Goal: Complete application form: Complete application form

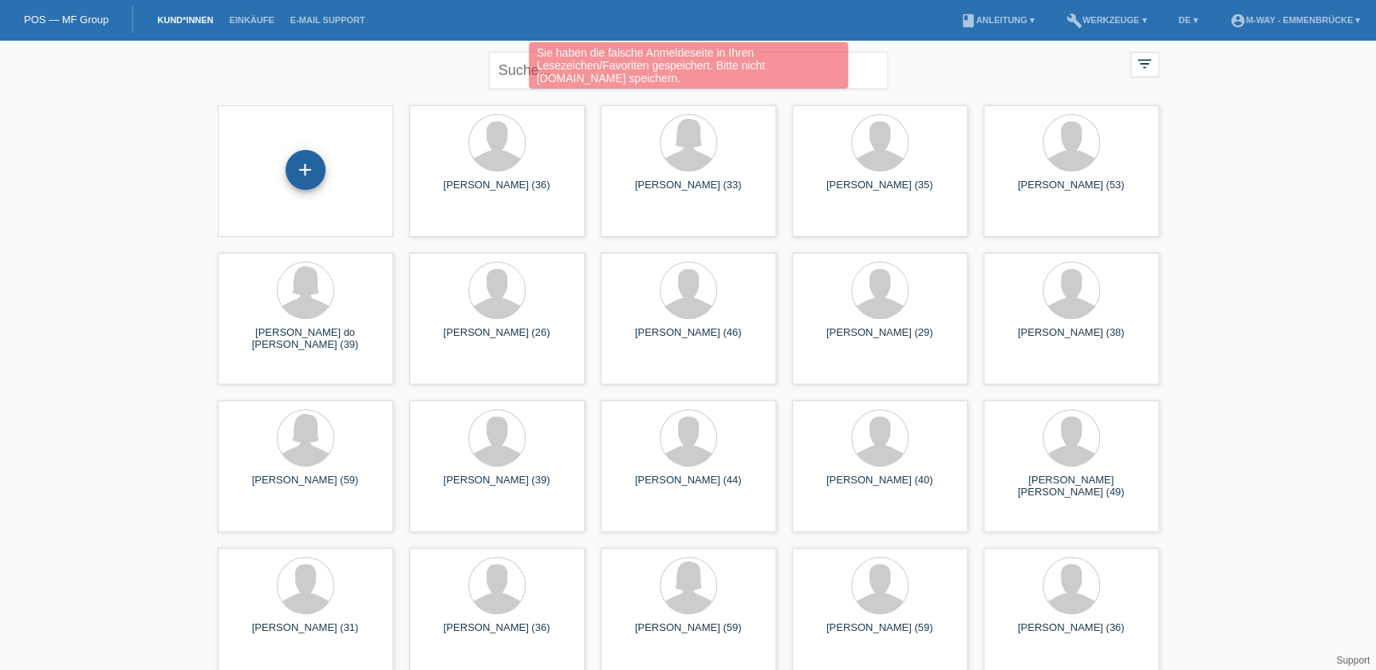
click at [311, 180] on div "+" at bounding box center [305, 169] width 38 height 27
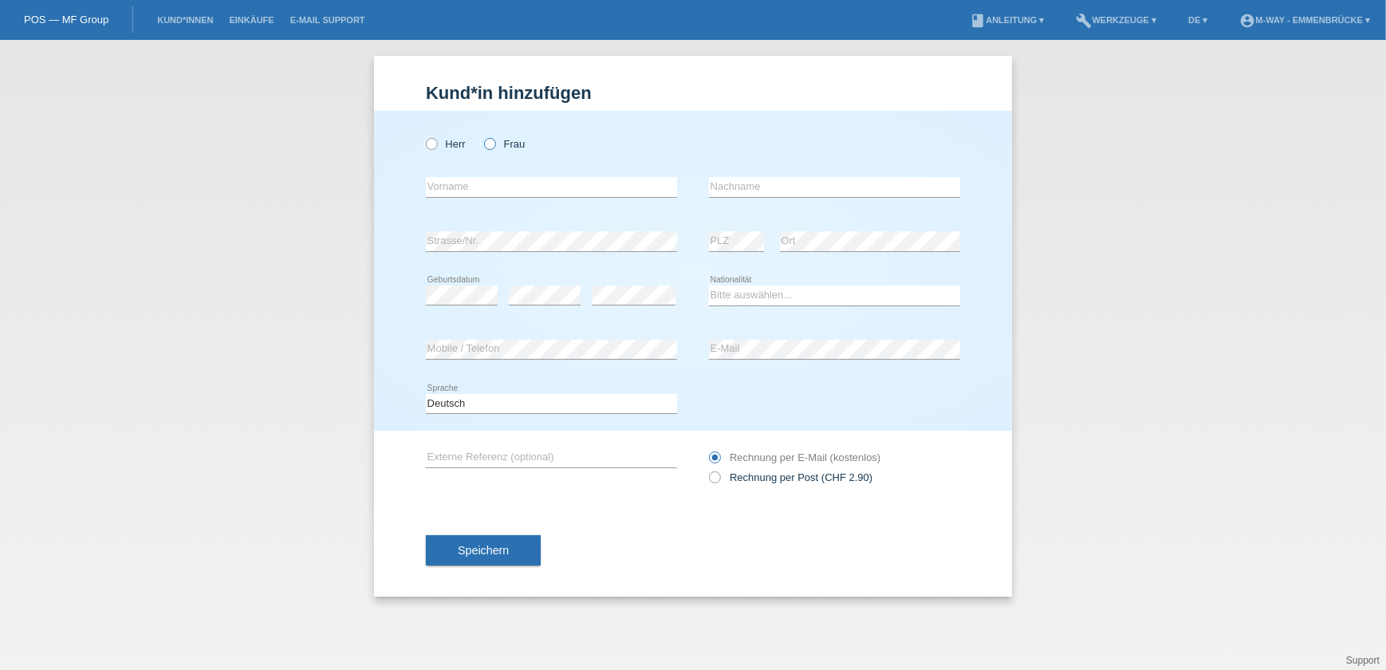
click at [482, 136] on icon at bounding box center [482, 136] width 0 height 0
click at [491, 142] on input "Frau" at bounding box center [489, 143] width 10 height 10
radio input "true"
click at [546, 188] on input "text" at bounding box center [551, 187] width 251 height 20
type input "[PERSON_NAME]"
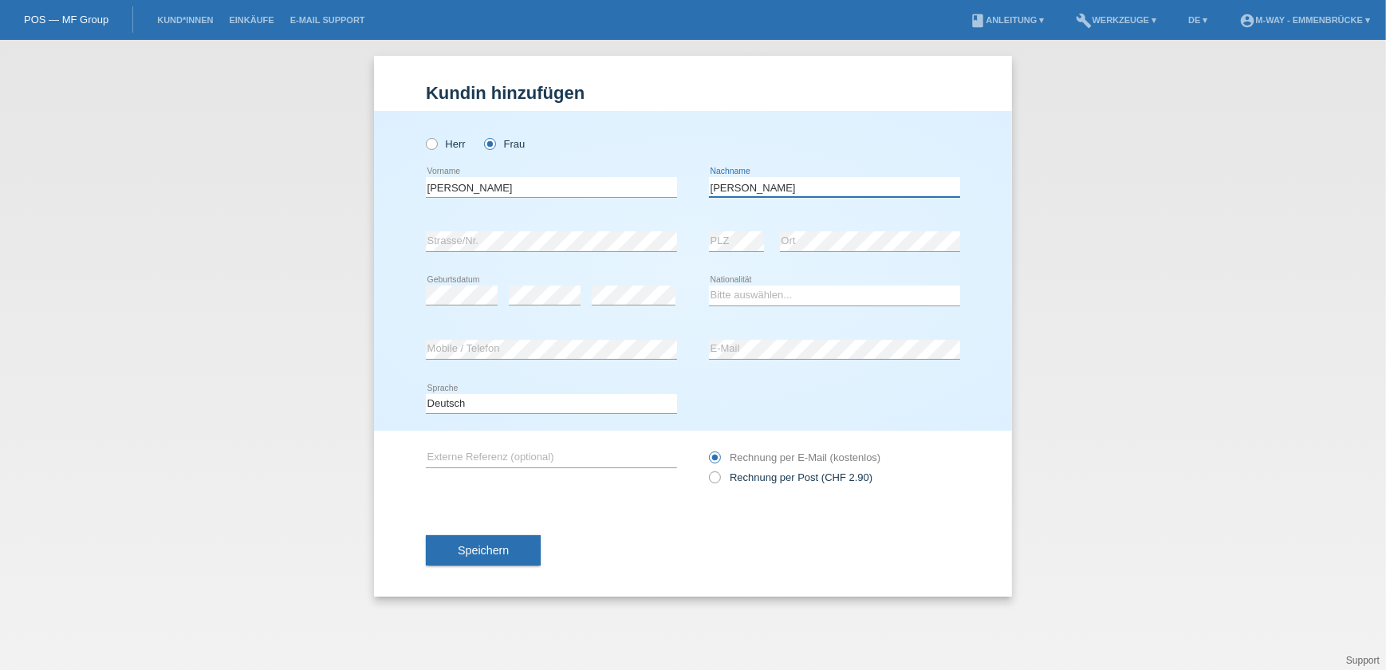
type input "Barmettler"
click at [770, 293] on select "Bitte auswählen... Schweiz Deutschland Liechtenstein Österreich ------------ Af…" at bounding box center [834, 294] width 251 height 19
select select "CH"
click at [709, 285] on select "Bitte auswählen... Schweiz Deutschland Liechtenstein Österreich ------------ Af…" at bounding box center [834, 294] width 251 height 19
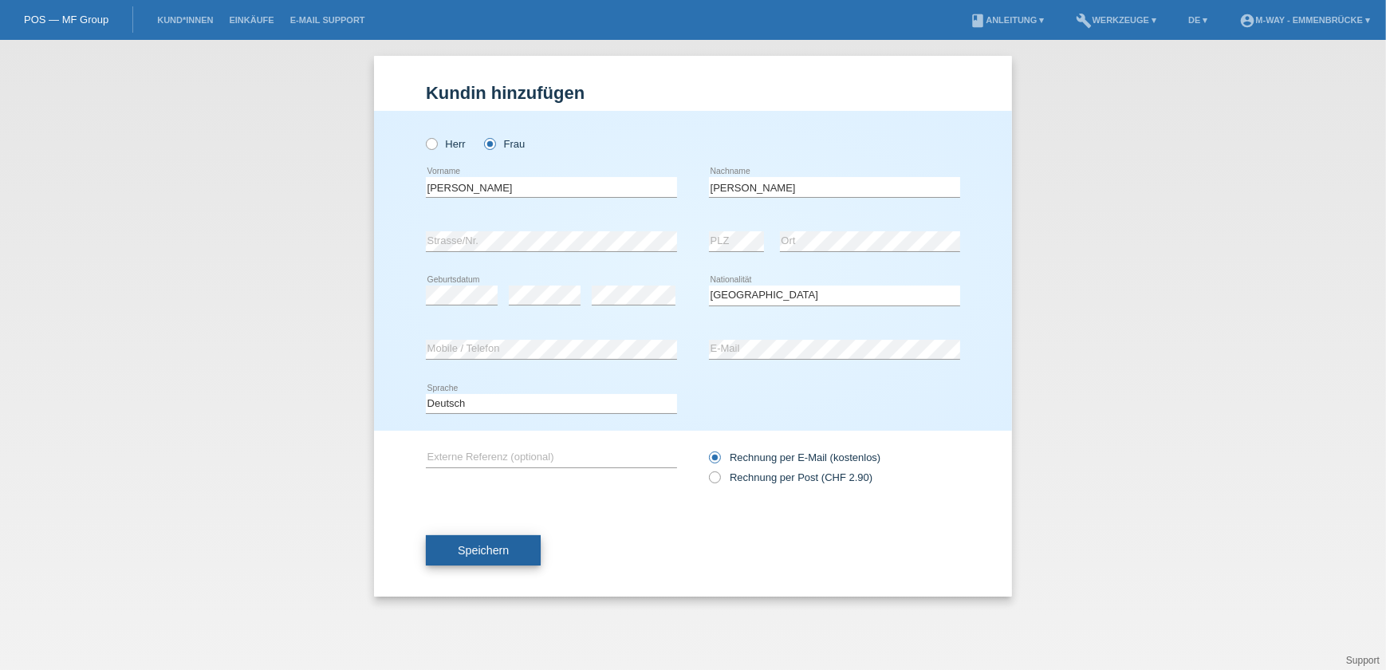
click at [498, 549] on span "Speichern" at bounding box center [483, 550] width 51 height 13
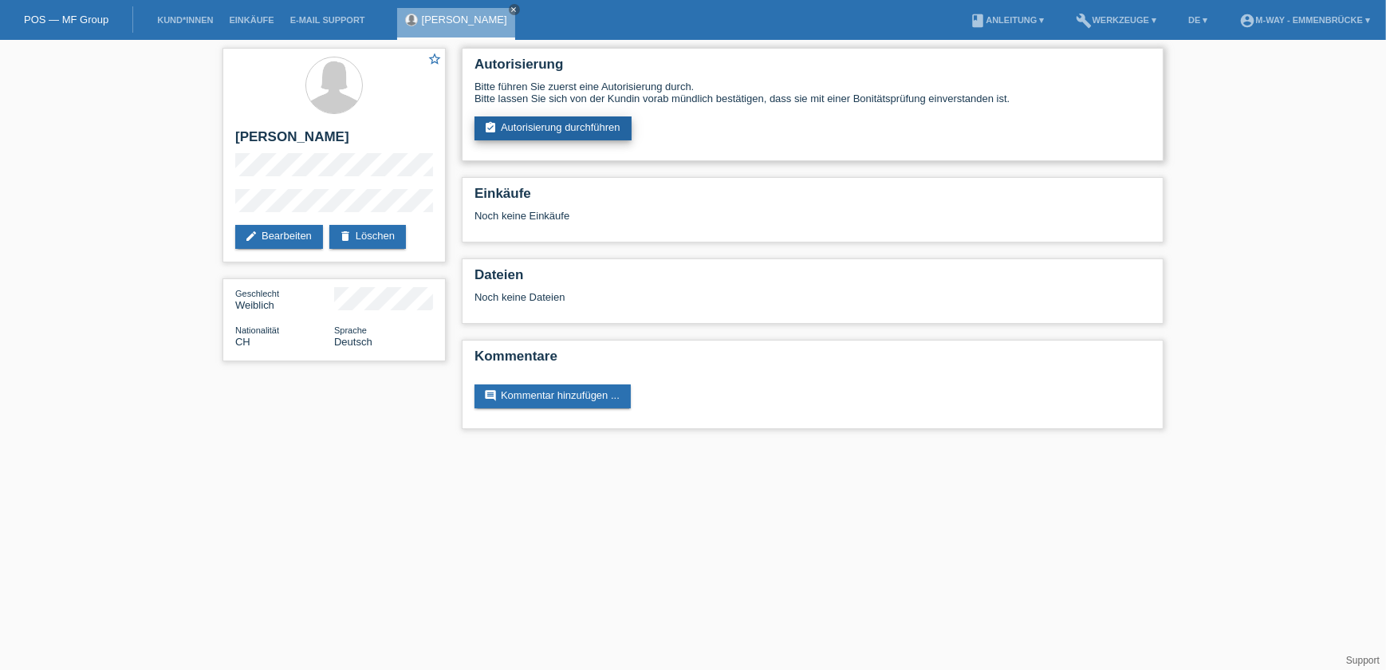
click at [541, 124] on link "assignment_turned_in Autorisierung durchführen" at bounding box center [552, 128] width 157 height 24
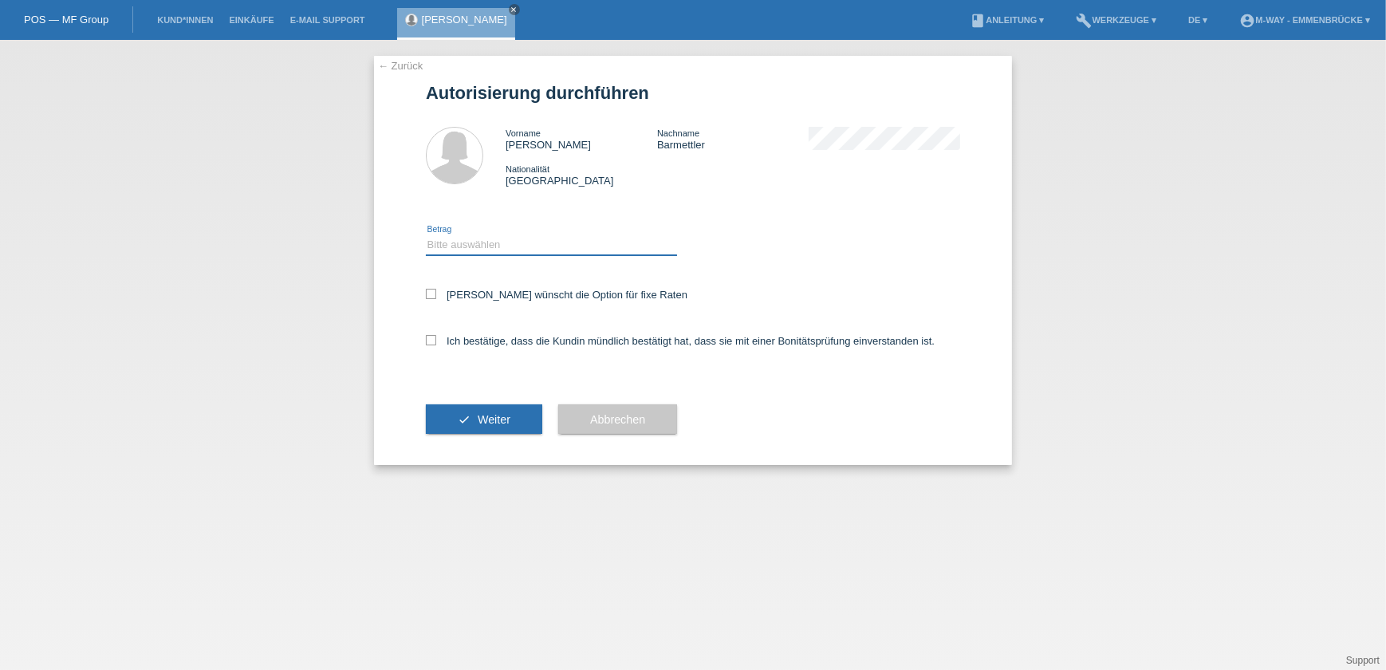
click at [460, 242] on select "Bitte auswählen CHF 1.00 - CHF 499.00 CHF 500.00 - CHF 1'999.00 CHF 2'000.00 - …" at bounding box center [551, 244] width 251 height 19
select select "3"
click at [426, 235] on select "Bitte auswählen CHF 1.00 - CHF 499.00 CHF 500.00 - CHF 1'999.00 CHF 2'000.00 - …" at bounding box center [551, 244] width 251 height 19
click at [432, 297] on icon at bounding box center [431, 294] width 10 height 10
click at [432, 297] on input "Kundin wünscht die Option für fixe Raten" at bounding box center [431, 294] width 10 height 10
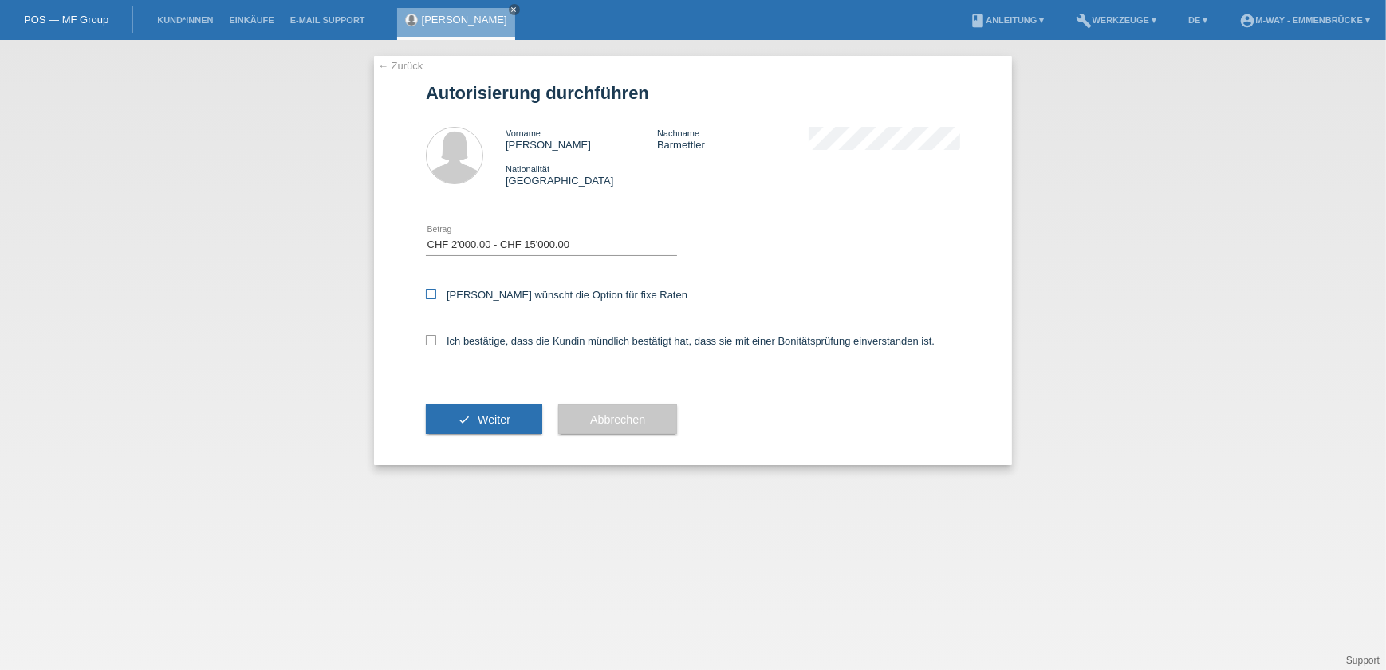
checkbox input "true"
click at [430, 339] on icon at bounding box center [431, 340] width 10 height 10
click at [430, 339] on input "Ich bestätige, dass die Kundin mündlich bestätigt hat, dass sie mit einer Bonit…" at bounding box center [431, 340] width 10 height 10
checkbox input "true"
click at [478, 413] on span "Weiter" at bounding box center [494, 419] width 33 height 13
